Goal: Task Accomplishment & Management: Complete application form

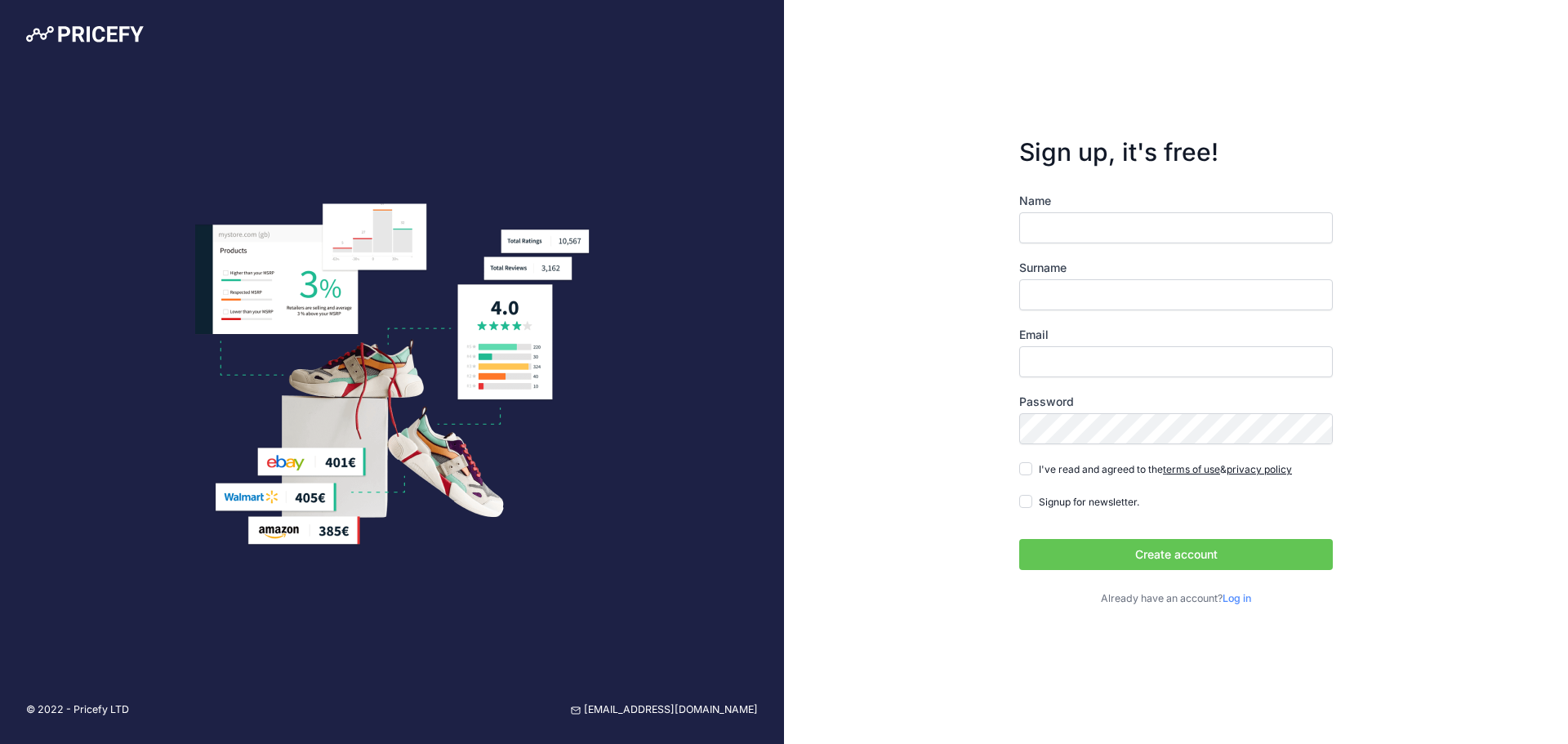
click at [1092, 231] on input "Name" at bounding box center [1176, 227] width 314 height 31
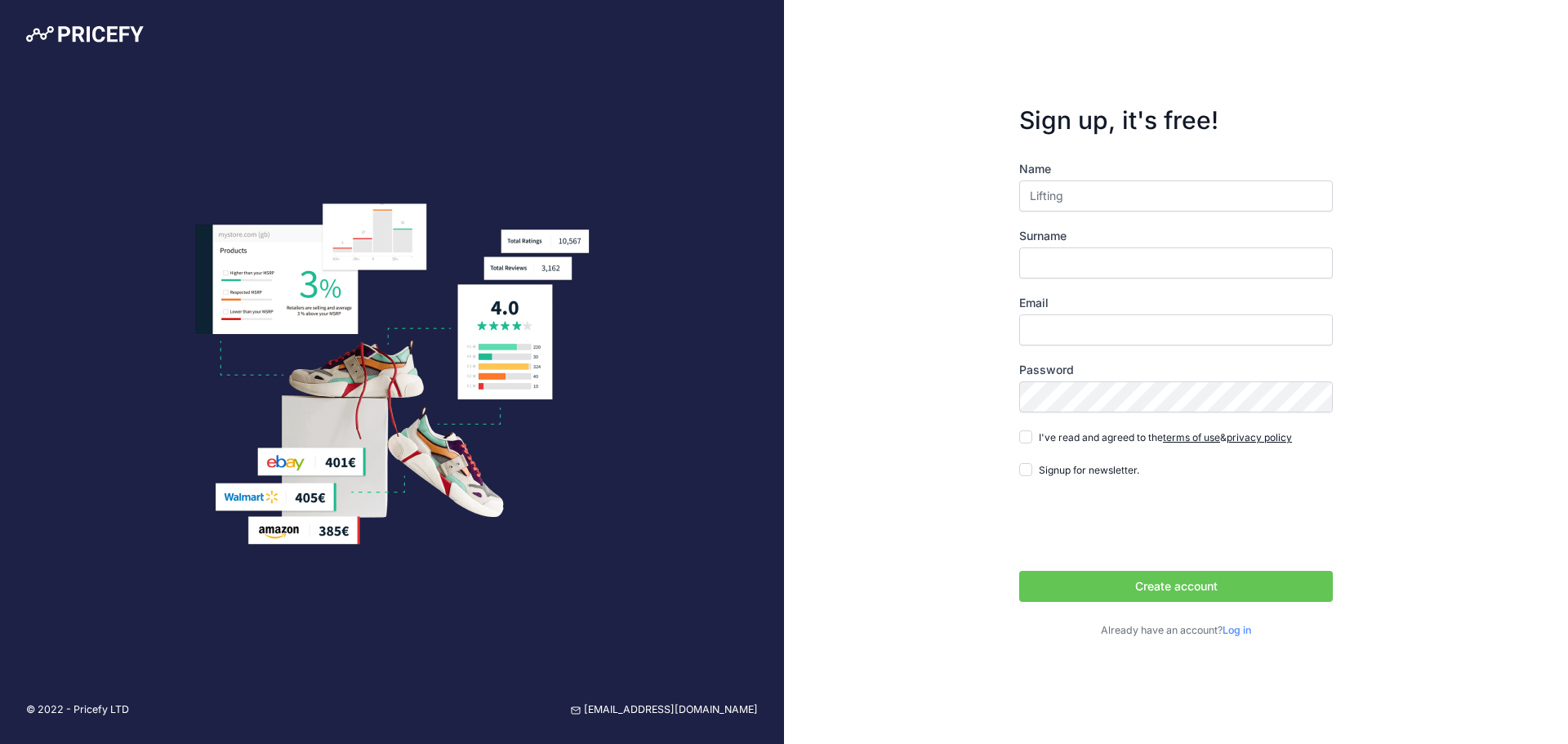
type input "Lifting"
click at [1094, 253] on input "Surname" at bounding box center [1176, 263] width 314 height 31
type input "Group"
click at [1070, 327] on input "Email" at bounding box center [1176, 330] width 314 height 31
type input "[EMAIL_ADDRESS][DOMAIN_NAME]"
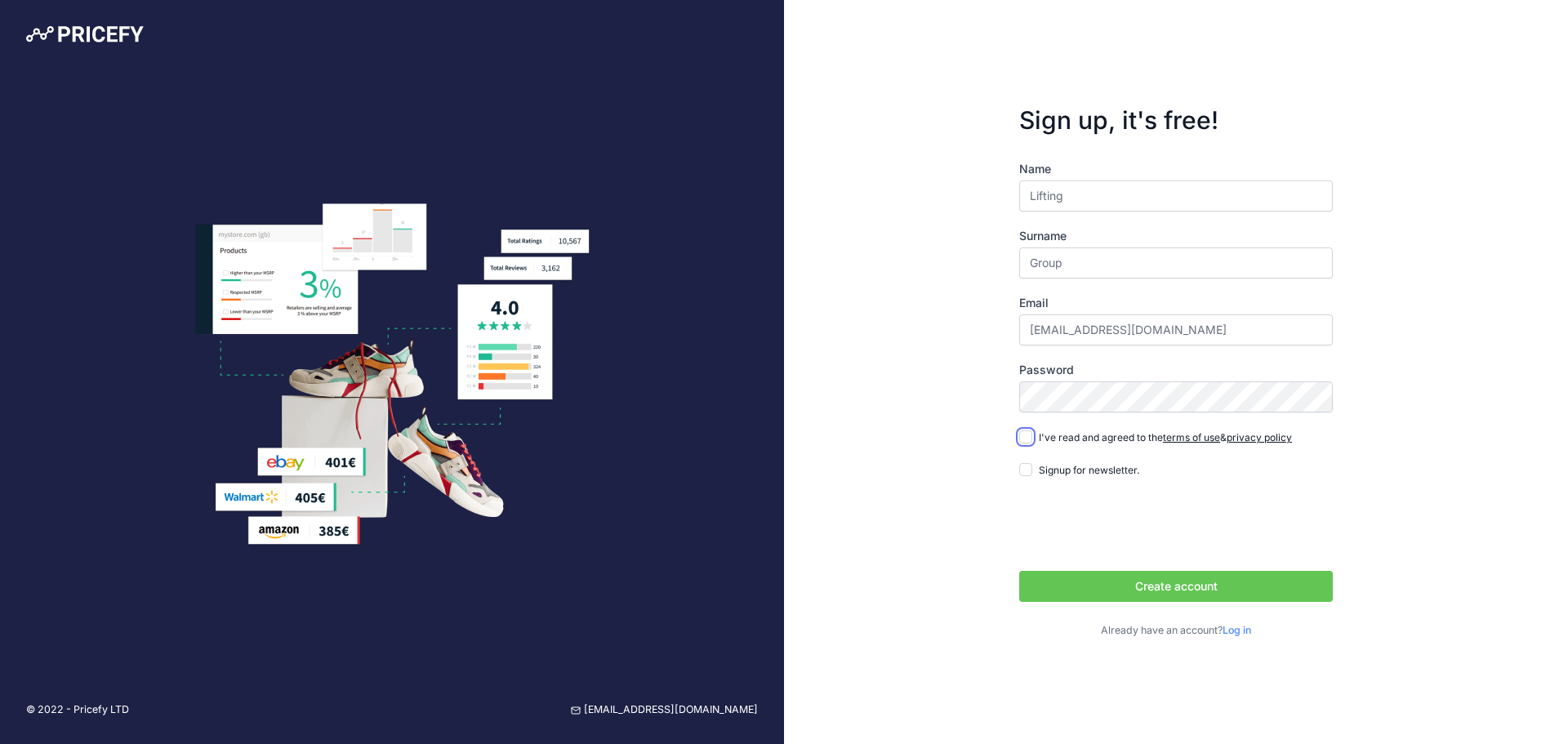
click at [1031, 431] on input "I've read and agreed to the terms of use & privacy policy" at bounding box center [1025, 436] width 13 height 13
checkbox input "true"
click at [1162, 594] on button "Create account" at bounding box center [1176, 586] width 314 height 31
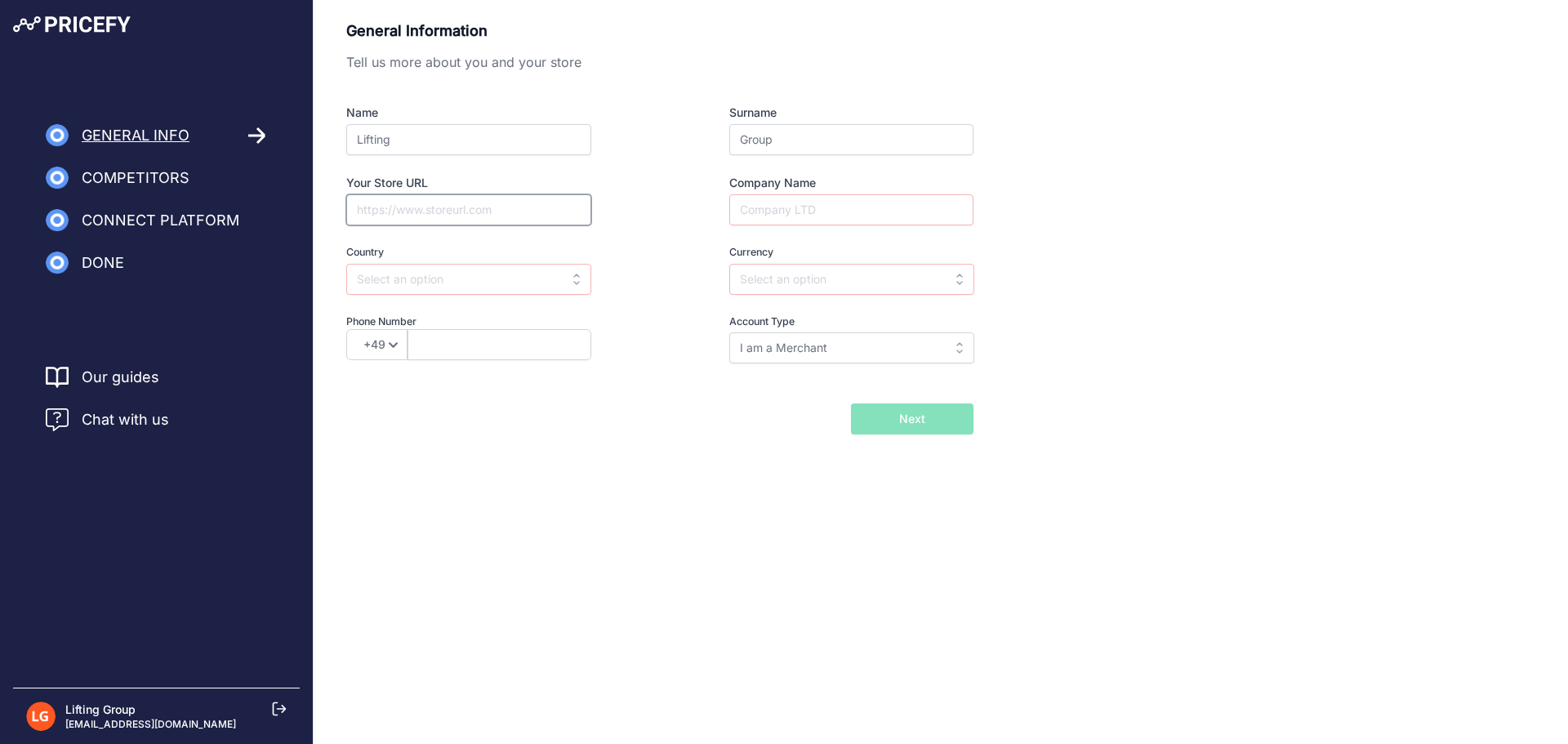
click at [519, 212] on input "Your Store URL" at bounding box center [468, 210] width 245 height 31
click at [535, 280] on input "text" at bounding box center [468, 280] width 245 height 31
click at [501, 317] on div "Spain" at bounding box center [448, 315] width 204 height 29
type input "Spain"
type input "EUR"
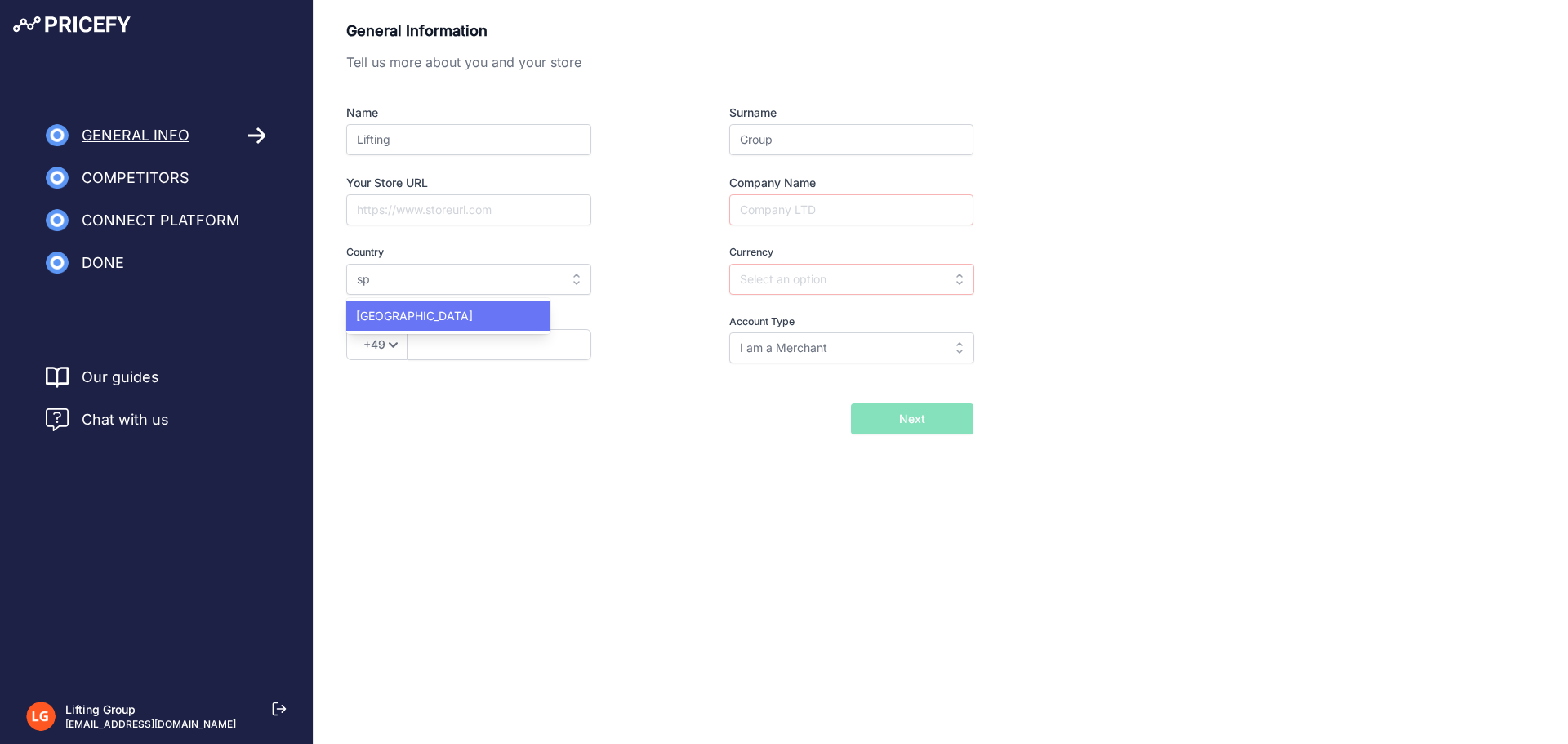
select select "34"
click at [836, 210] on input "Company Name" at bounding box center [851, 210] width 244 height 31
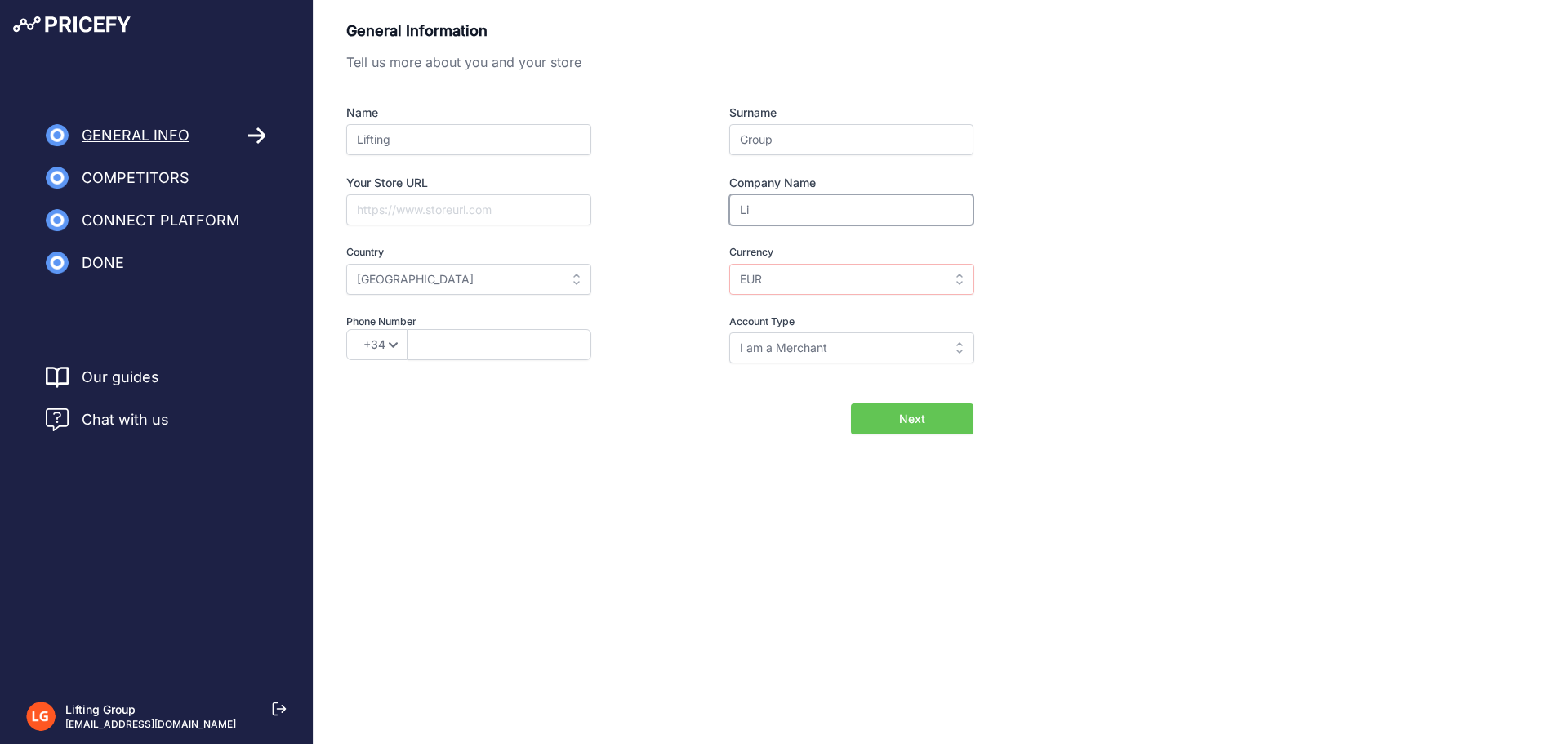
type input "L"
type input "Haushcka"
click at [919, 280] on input "EUR" at bounding box center [851, 280] width 245 height 31
click at [880, 317] on div "EUR" at bounding box center [830, 315] width 204 height 29
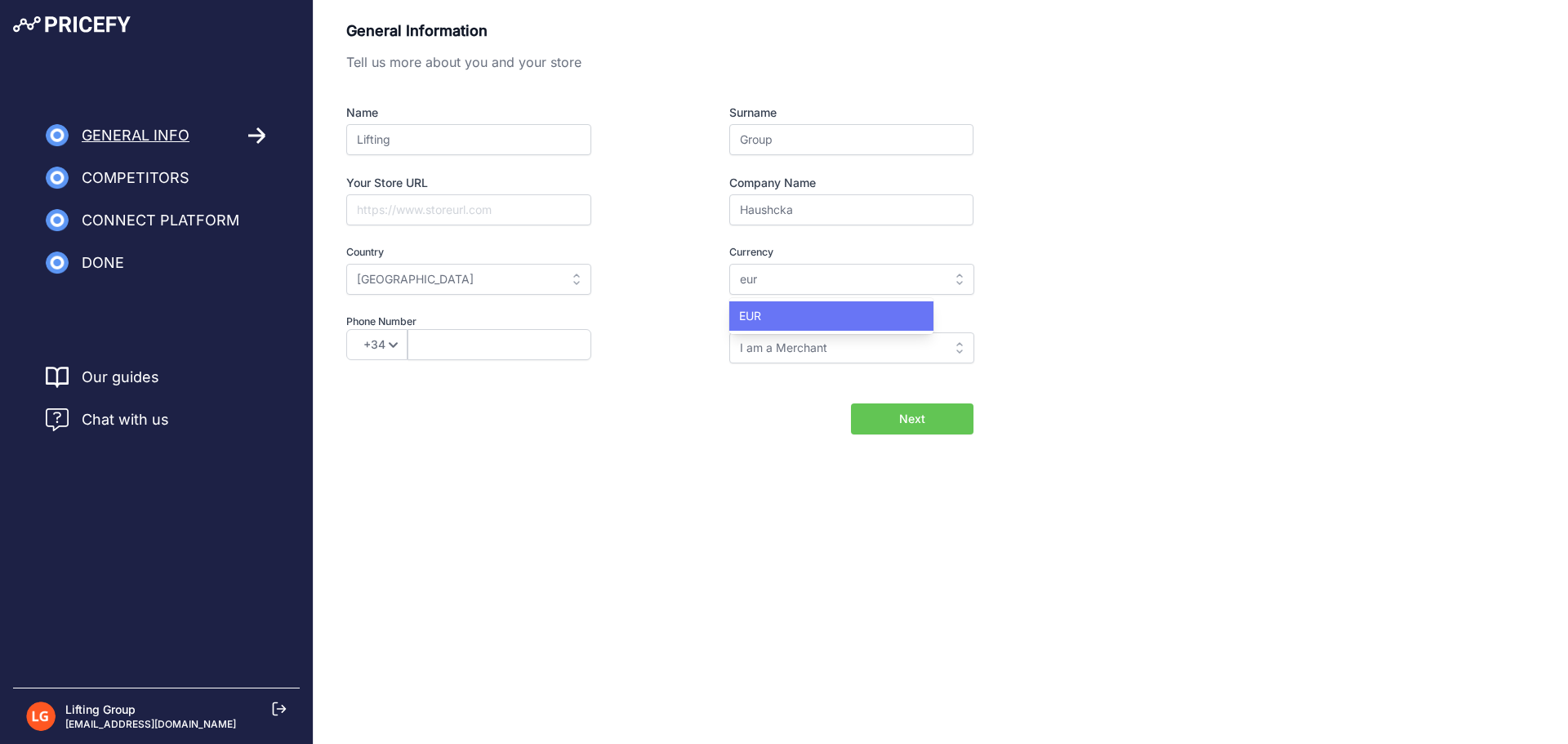
type input "EUR"
click at [802, 208] on input "Haushcka" at bounding box center [851, 210] width 244 height 31
paste input "https://drhauschka.es/"
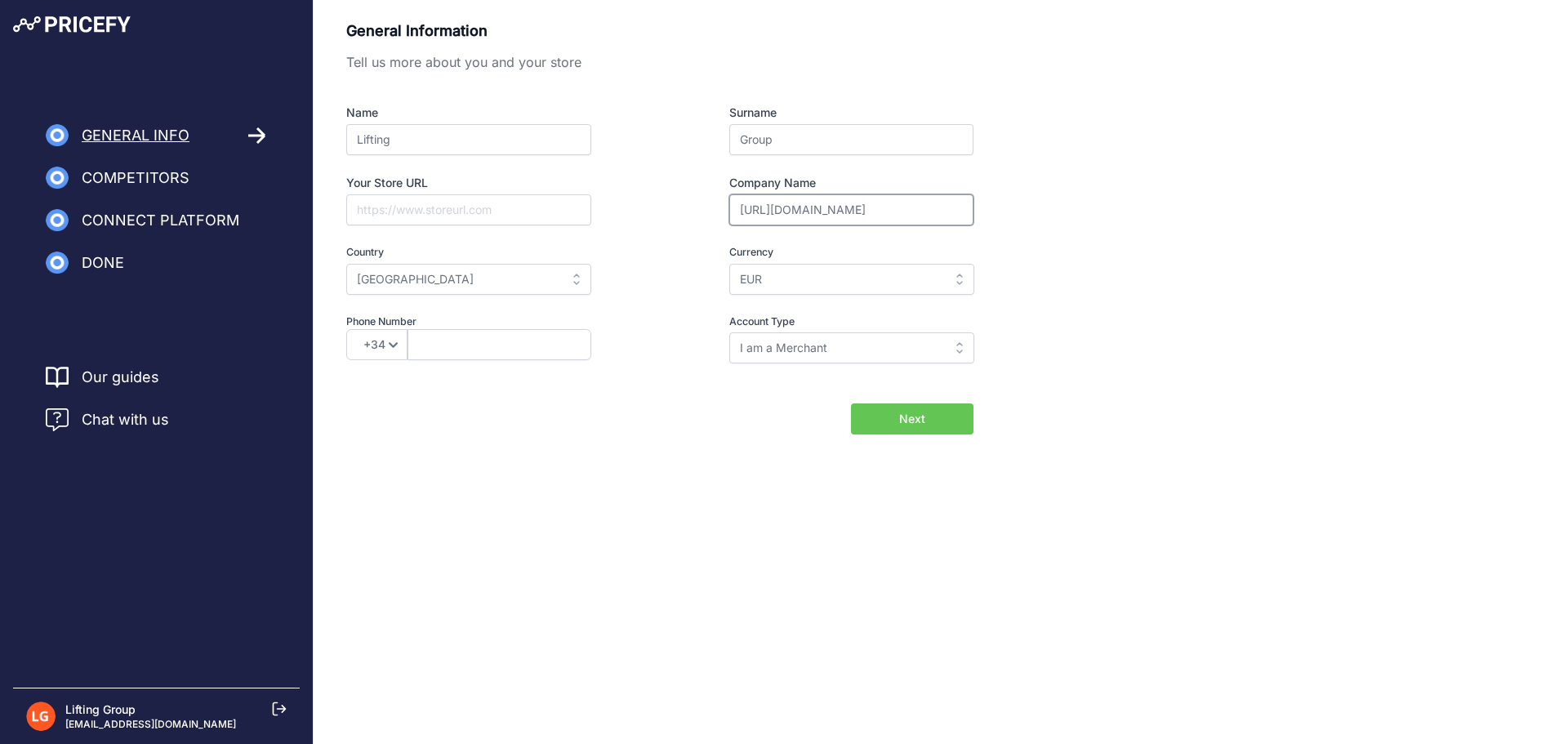
type input "https://drhauschka.es/"
click at [503, 202] on input "Your Store URL" at bounding box center [468, 210] width 245 height 31
paste input "https://drhauschka.es/"
type input "https://drhauschka.es/"
click at [873, 210] on input "https://drhauschka.es/" at bounding box center [851, 210] width 244 height 31
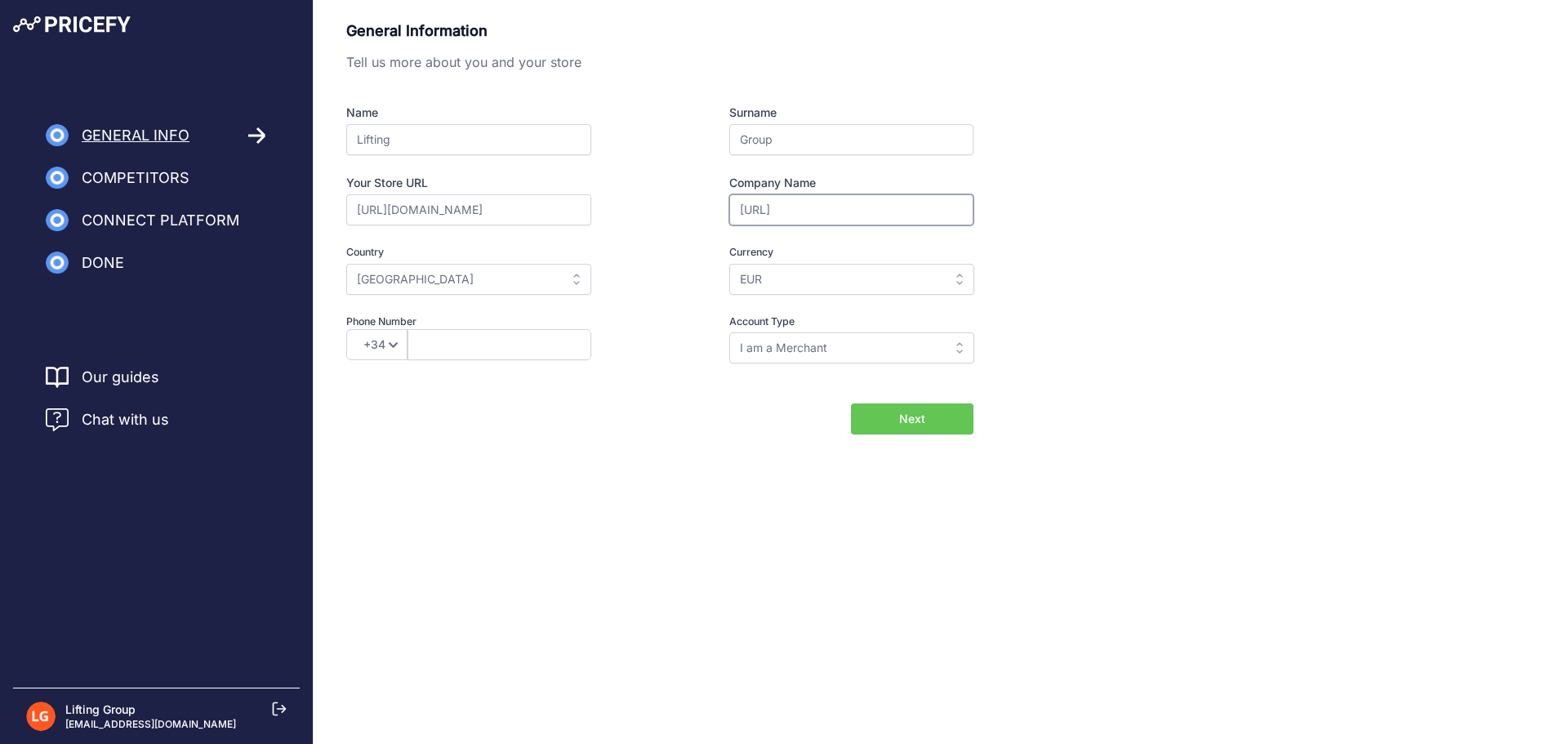
drag, startPoint x: 761, startPoint y: 212, endPoint x: 681, endPoint y: 206, distance: 80.2
click at [681, 206] on div "Company Name https://drhauschka" at bounding box center [822, 200] width 304 height 50
type input "Drhauschka"
click at [938, 426] on button "Next" at bounding box center [912, 419] width 123 height 31
click at [457, 345] on input "text" at bounding box center [499, 344] width 184 height 31
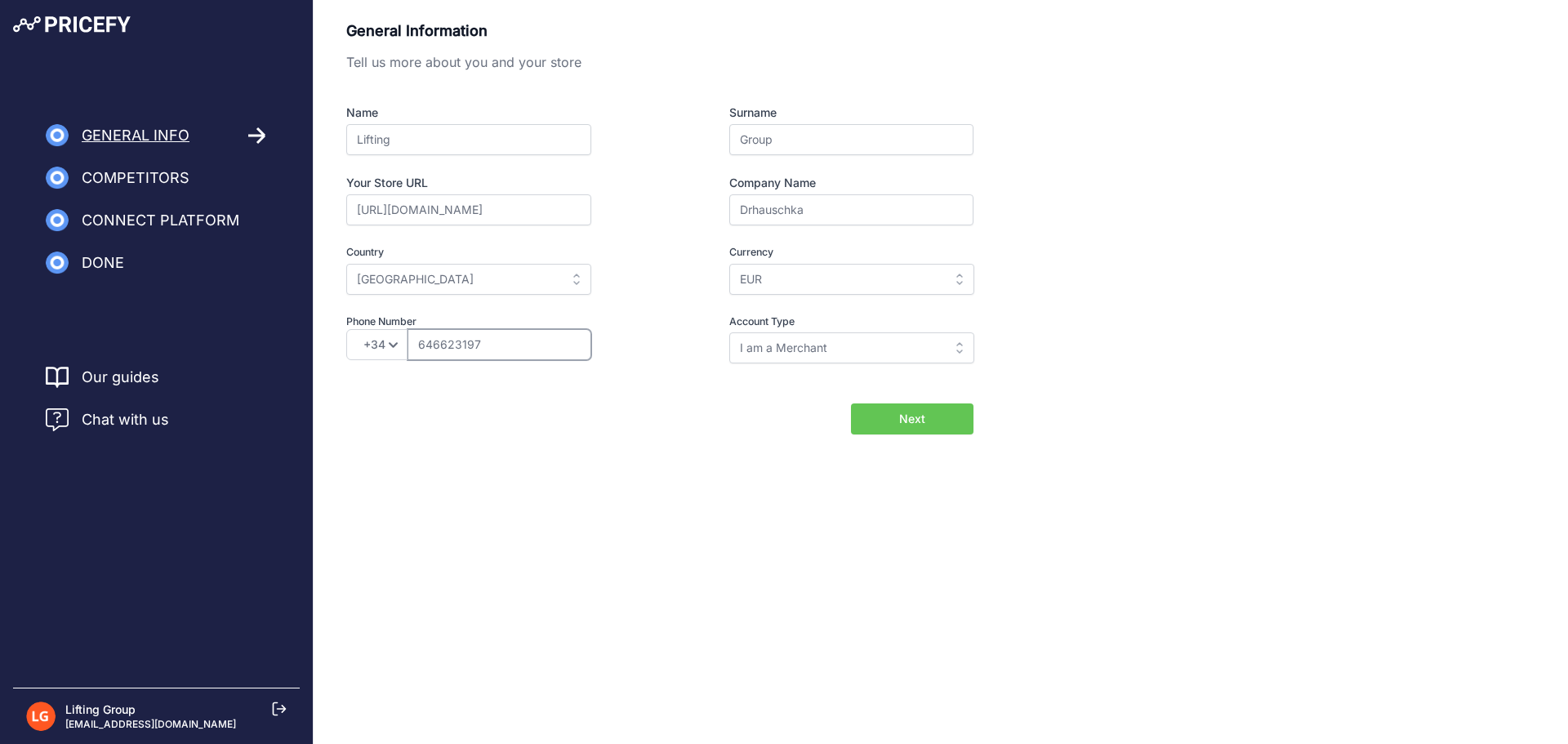
type input "646623197"
click at [937, 348] on input "I am a Merchant" at bounding box center [851, 347] width 245 height 31
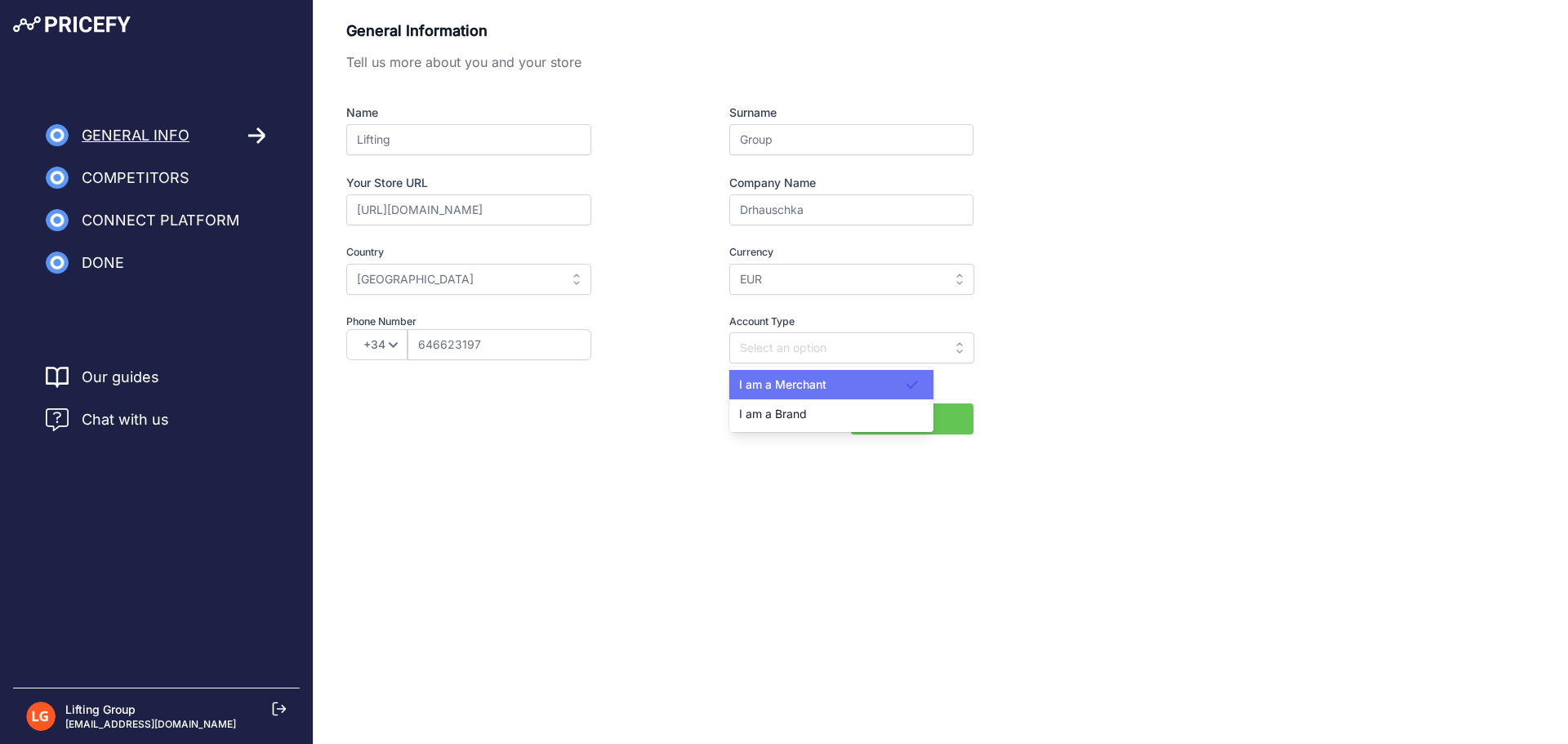
click at [913, 391] on icon at bounding box center [912, 384] width 16 height 16
type input "I am a Merchant"
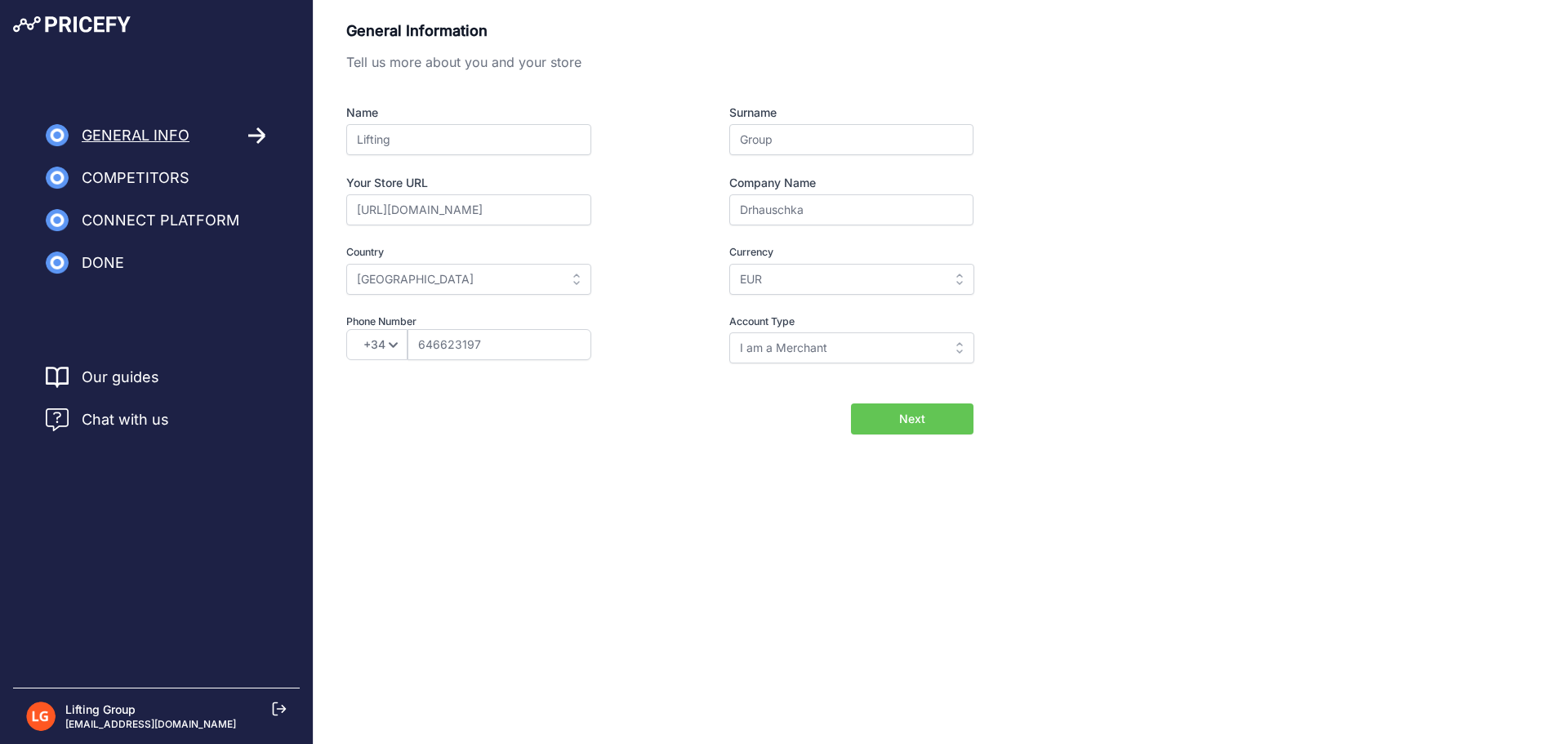
click at [1032, 388] on div "General Information Tell us more about you and your store Name Lifting Surname …" at bounding box center [941, 226] width 1189 height 415
click at [925, 415] on button "Next" at bounding box center [912, 419] width 123 height 31
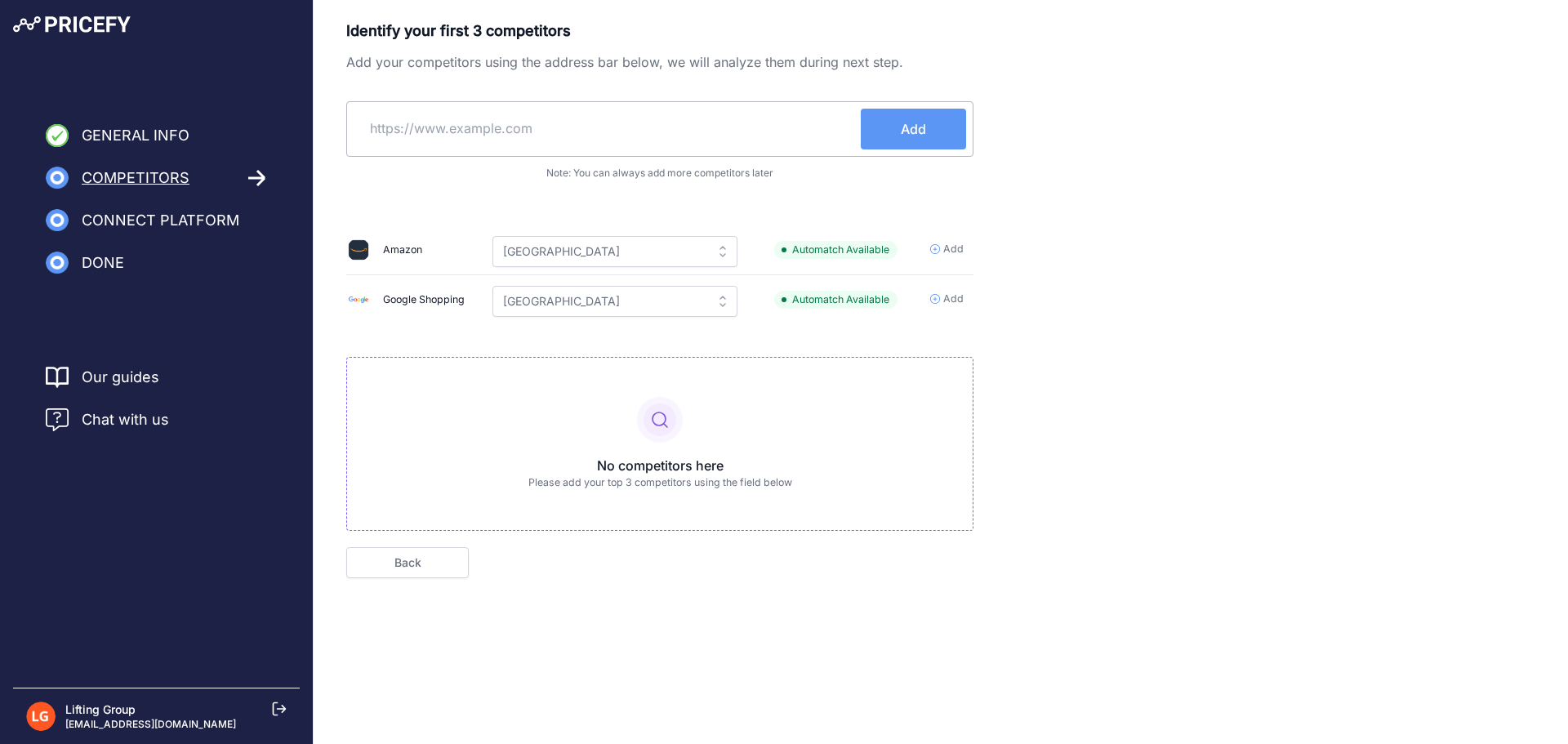
click at [564, 115] on input "text" at bounding box center [607, 128] width 507 height 39
paste input "[URL][DOMAIN_NAME]"
type input "[URL][DOMAIN_NAME]"
click at [926, 127] on button "Add" at bounding box center [913, 129] width 106 height 41
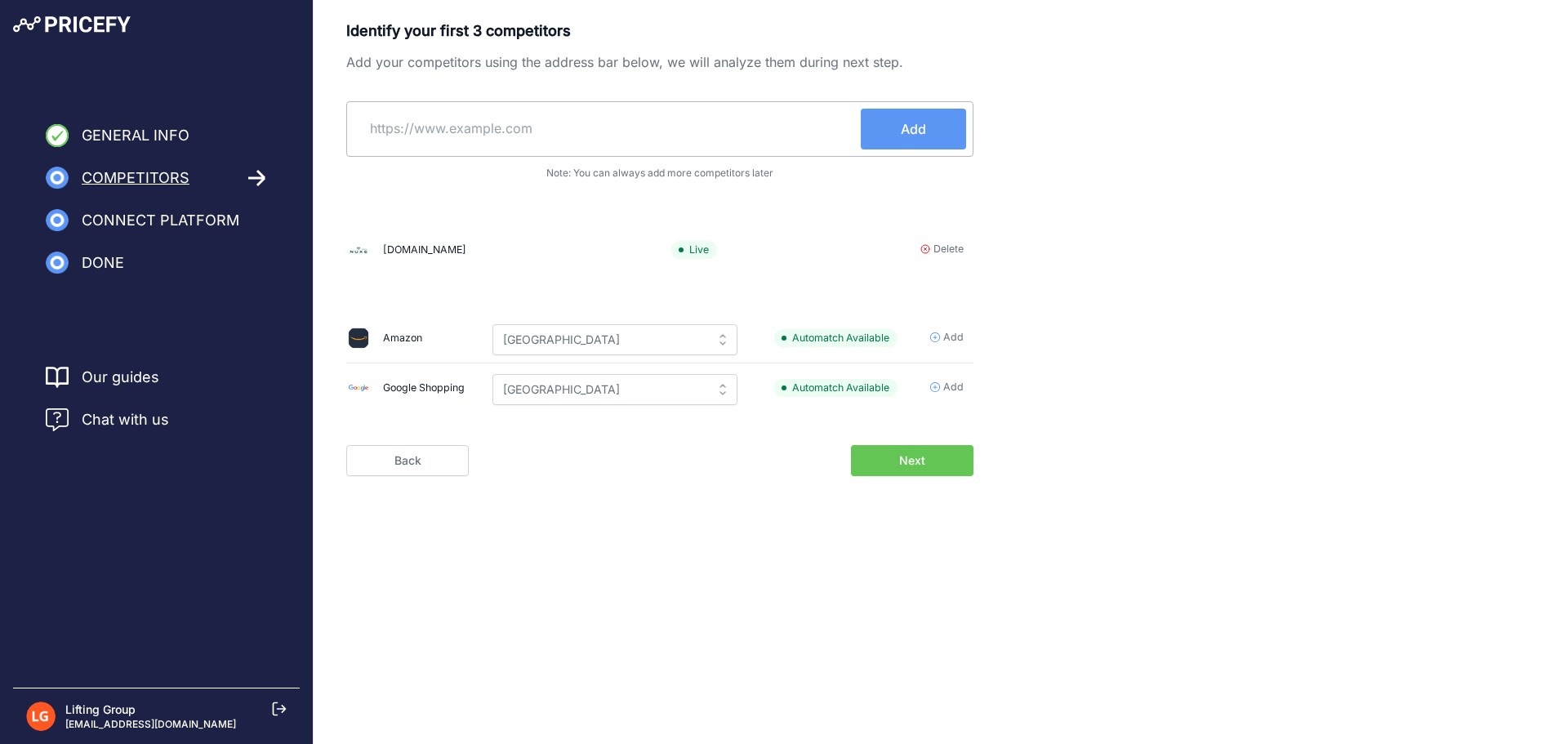
click at [470, 147] on input "text" at bounding box center [607, 128] width 507 height 39
paste input "https://www.weleda.es/categoria/cuerpo/linea/skin-food-corporal-83"
drag, startPoint x: 524, startPoint y: 129, endPoint x: 985, endPoint y: 121, distance: 461.1
click at [990, 136] on div "Identify your first 3 competitors Add your competitors using the address bar be…" at bounding box center [941, 248] width 1189 height 457
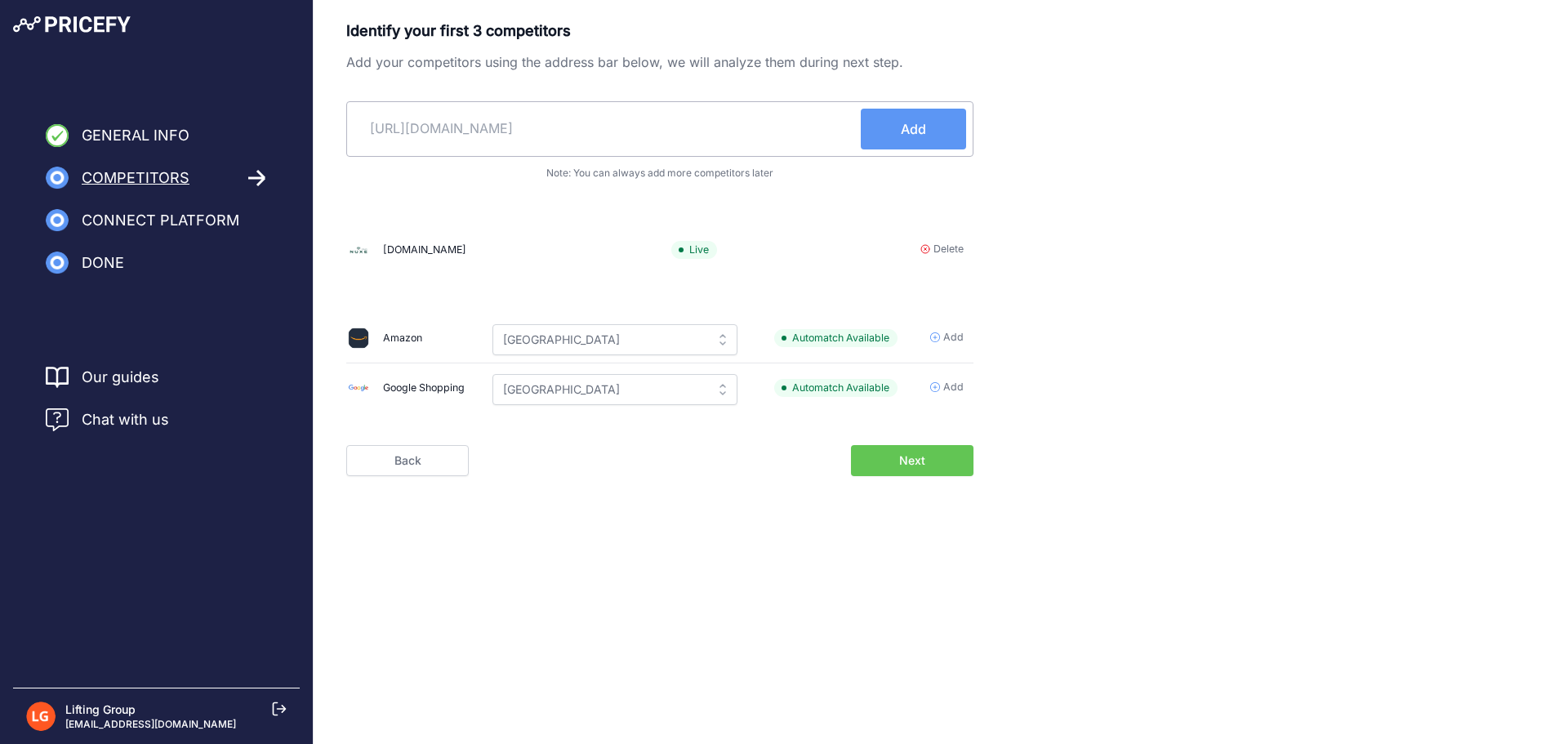
type input "https://www.weleda.es"
click at [917, 126] on span "Add" at bounding box center [914, 129] width 25 height 19
click at [696, 395] on div "Identify your first 3 competitors Add your competitors using the address bar be…" at bounding box center [660, 219] width 627 height 400
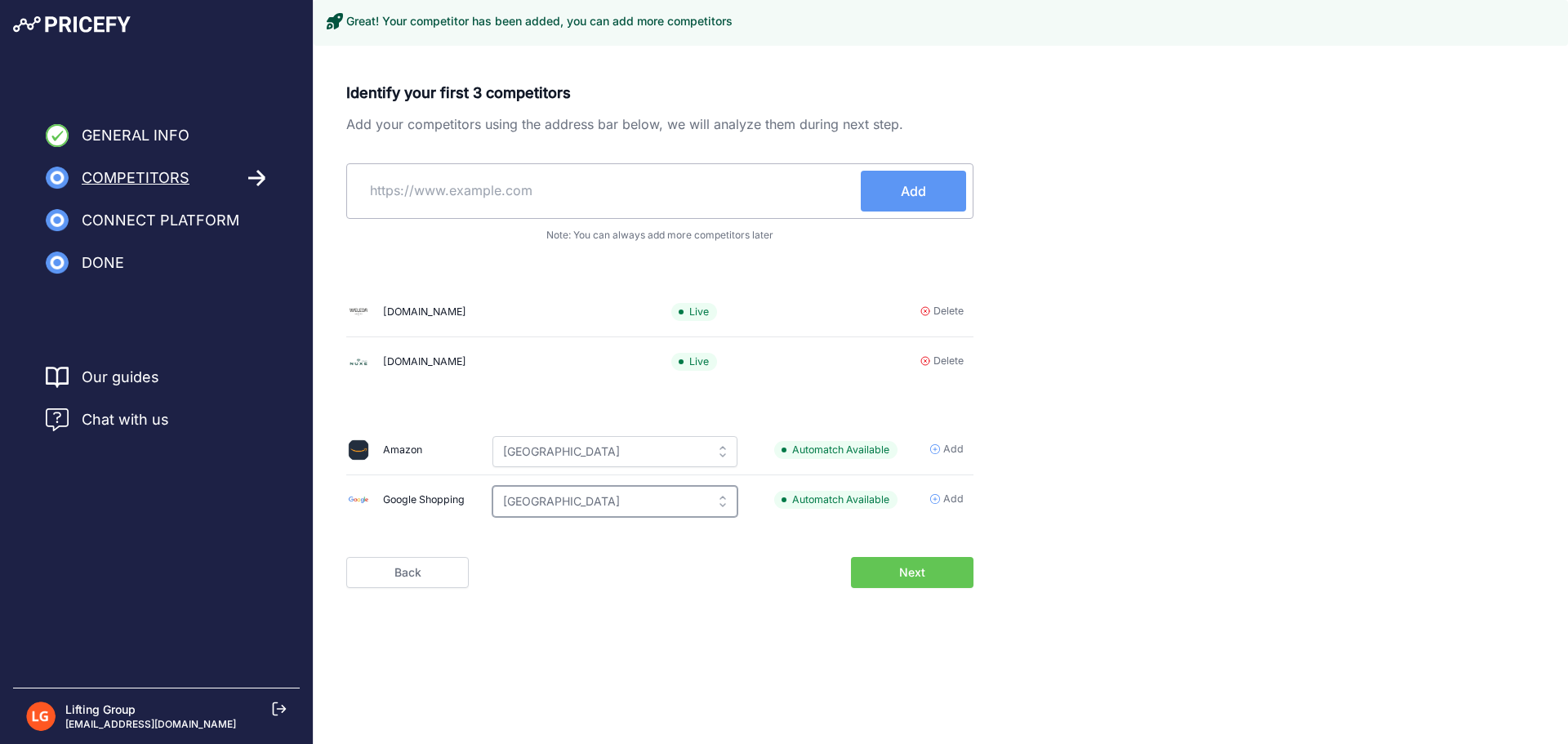
click at [713, 504] on input "Spain" at bounding box center [615, 501] width 245 height 31
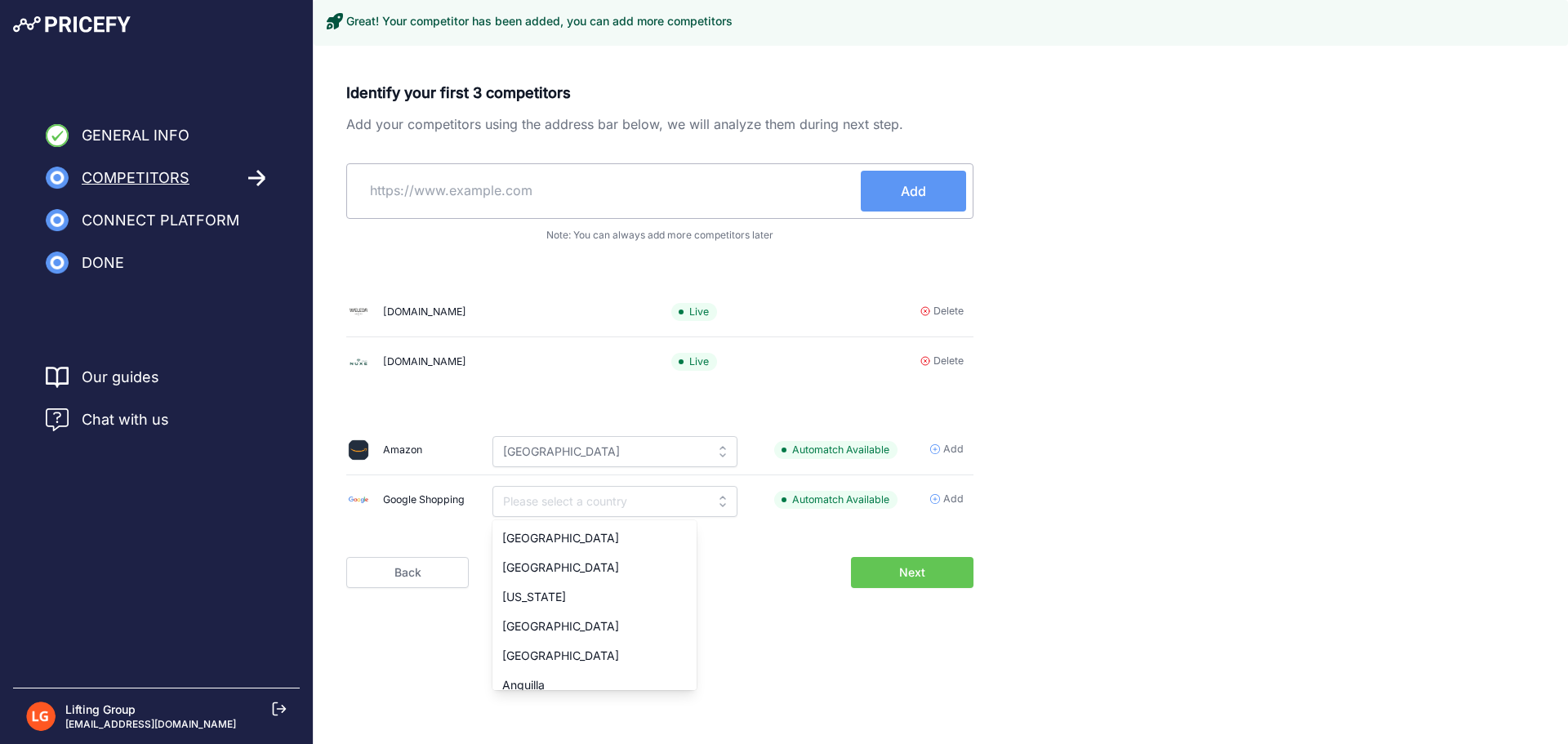
click at [1098, 494] on div "Identify your first 3 competitors Add your competitors using the address bar be…" at bounding box center [941, 334] width 1189 height 506
type input "Spain"
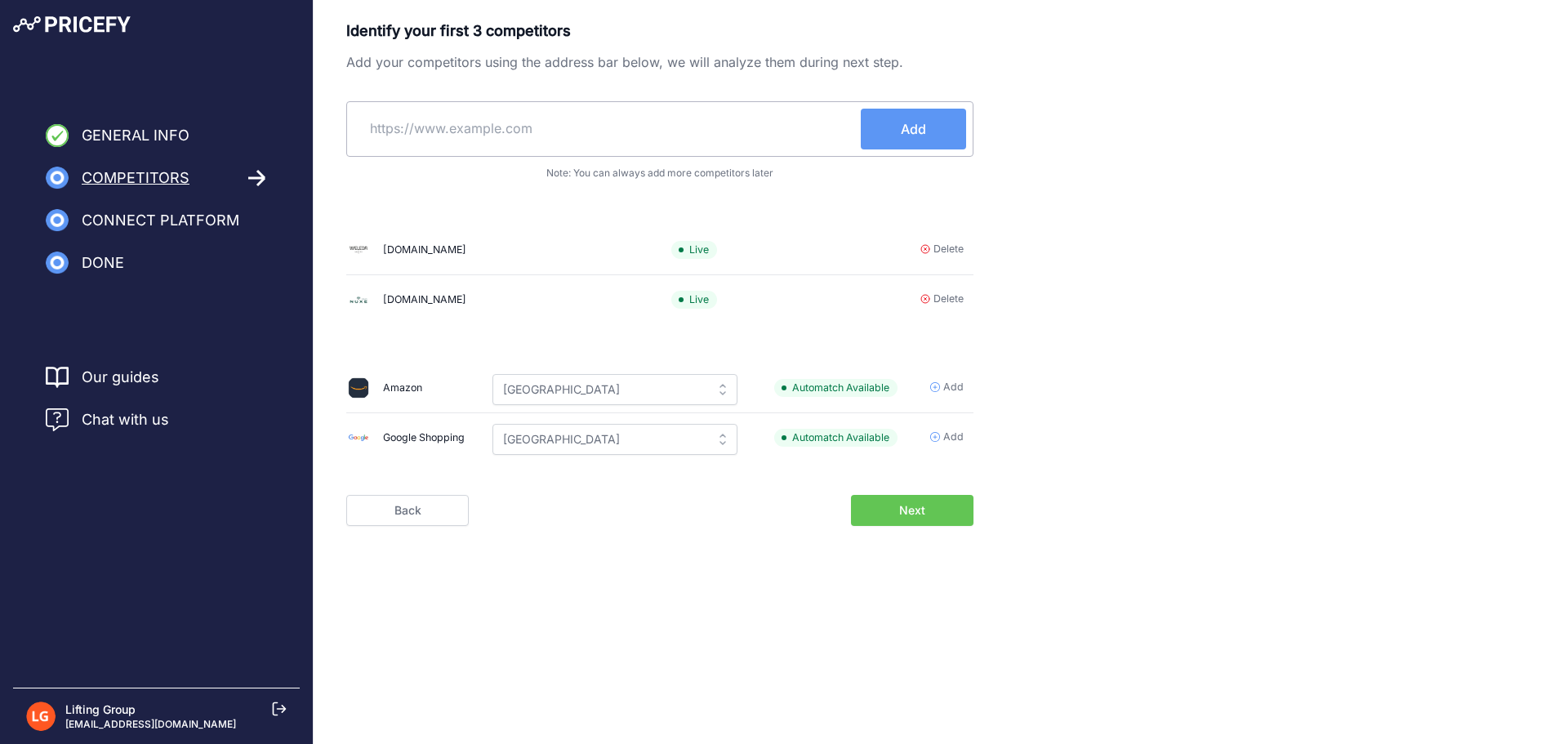
click at [864, 507] on button "Next" at bounding box center [912, 510] width 123 height 31
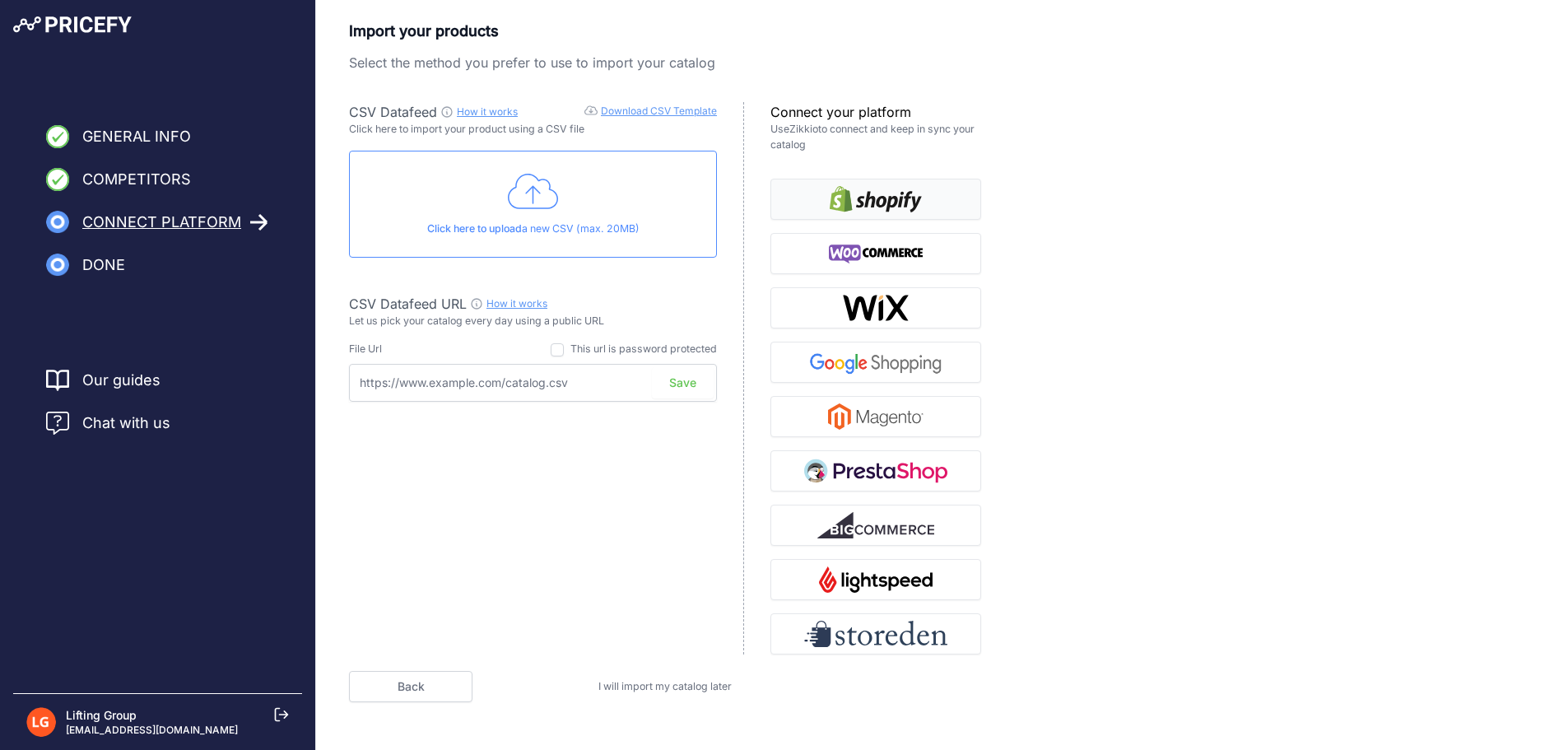
click at [881, 192] on img "button" at bounding box center [875, 199] width 92 height 26
